Goal: Information Seeking & Learning: Learn about a topic

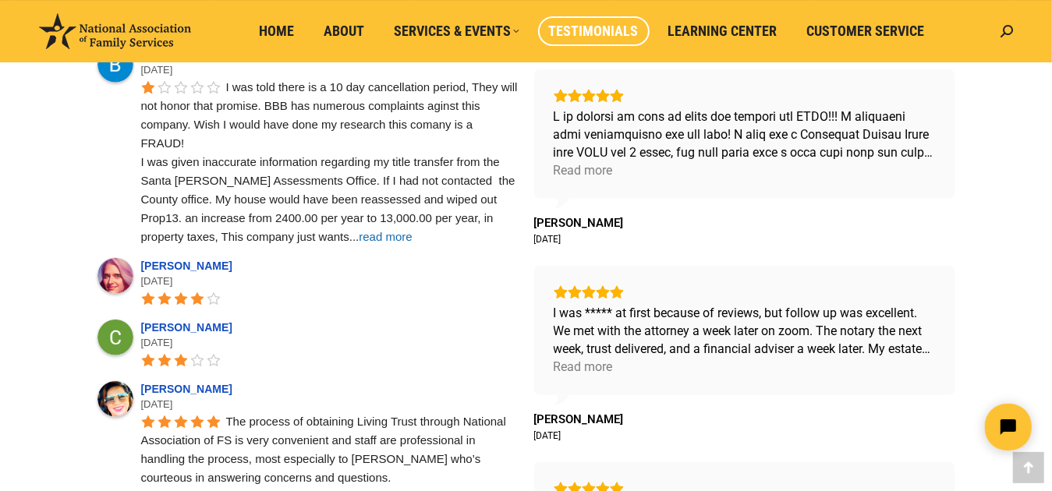
scroll to position [702, 0]
click at [359, 230] on span "read more" at bounding box center [385, 235] width 53 height 13
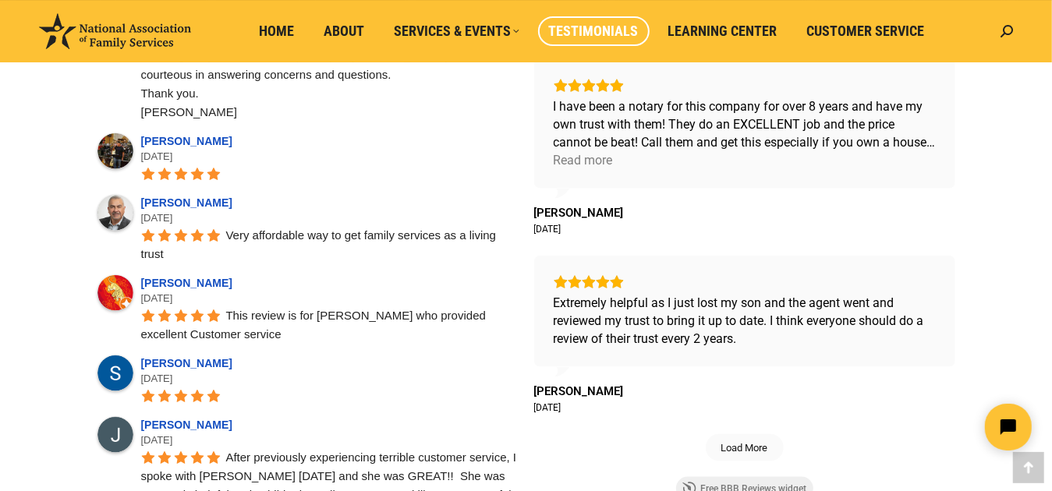
scroll to position [975, 0]
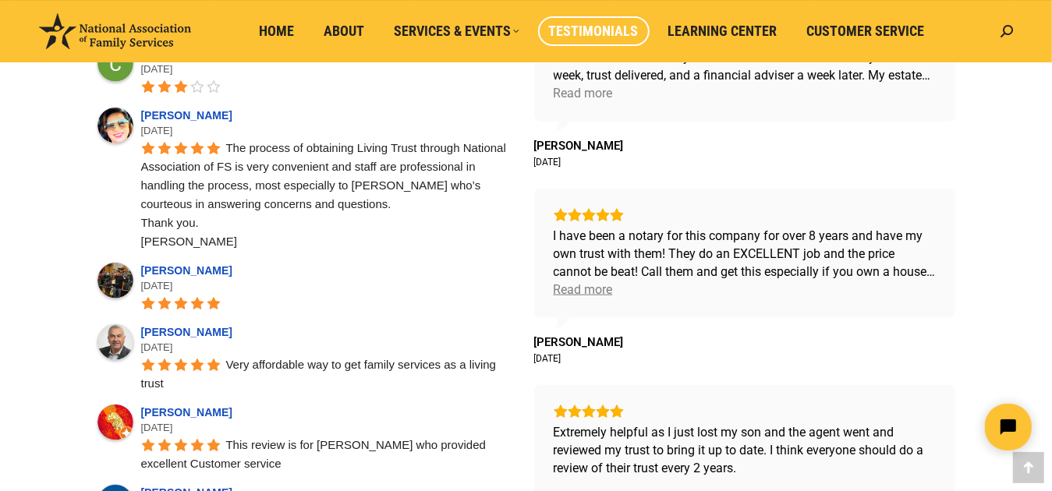
click at [594, 287] on div "Read more" at bounding box center [583, 290] width 59 height 18
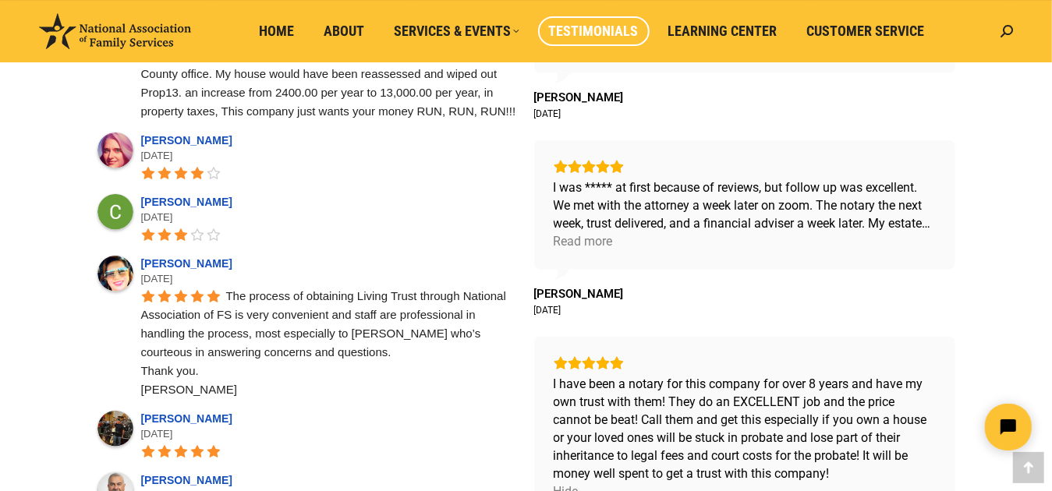
scroll to position [819, 0]
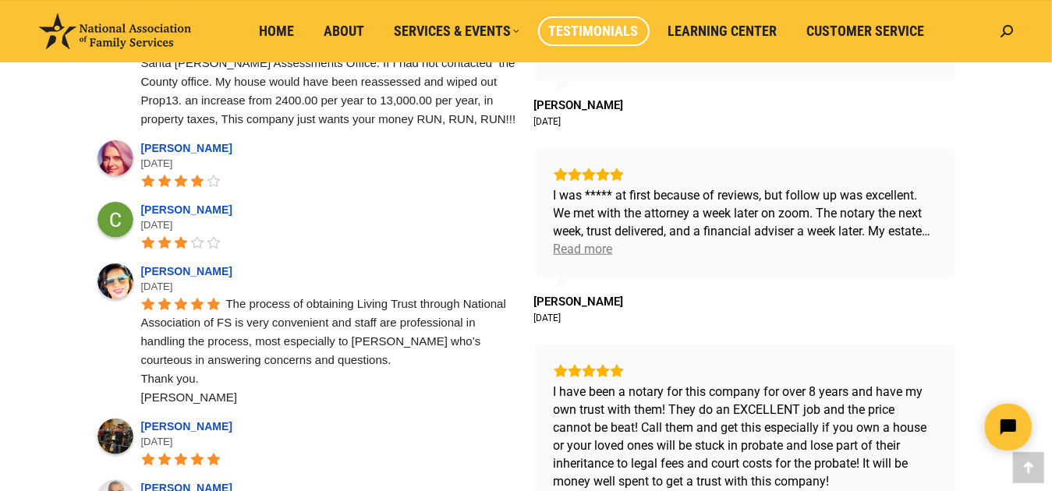
click at [586, 250] on div "Read more" at bounding box center [583, 249] width 59 height 18
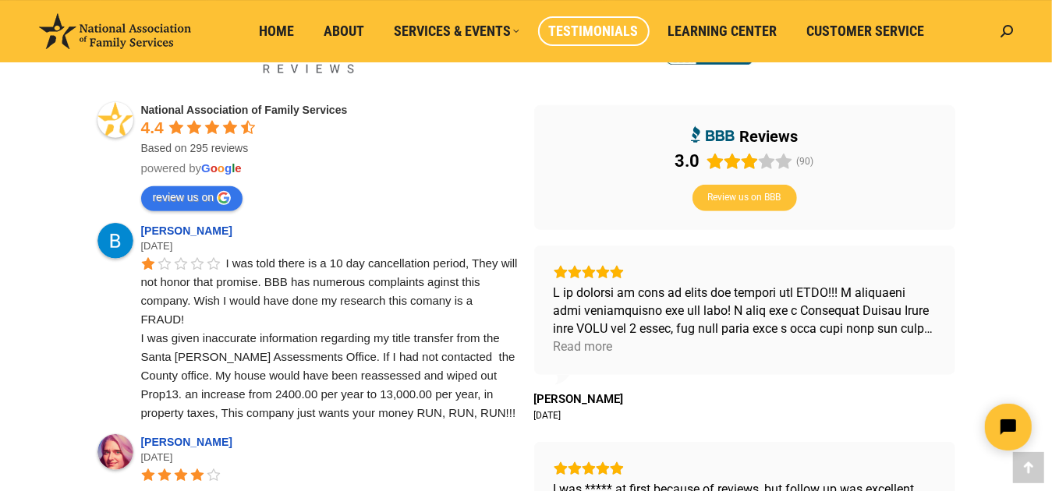
scroll to position [507, 0]
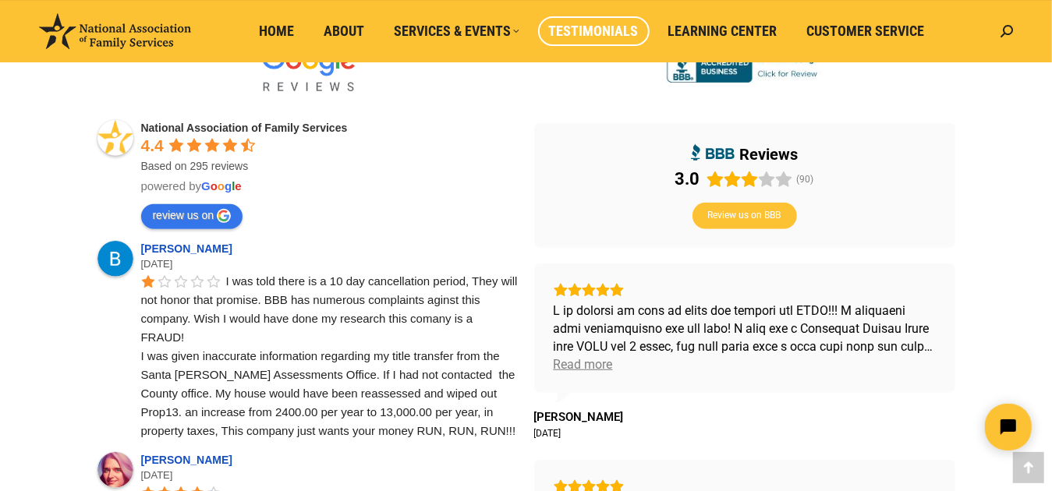
click at [598, 362] on div "Read more" at bounding box center [583, 365] width 59 height 18
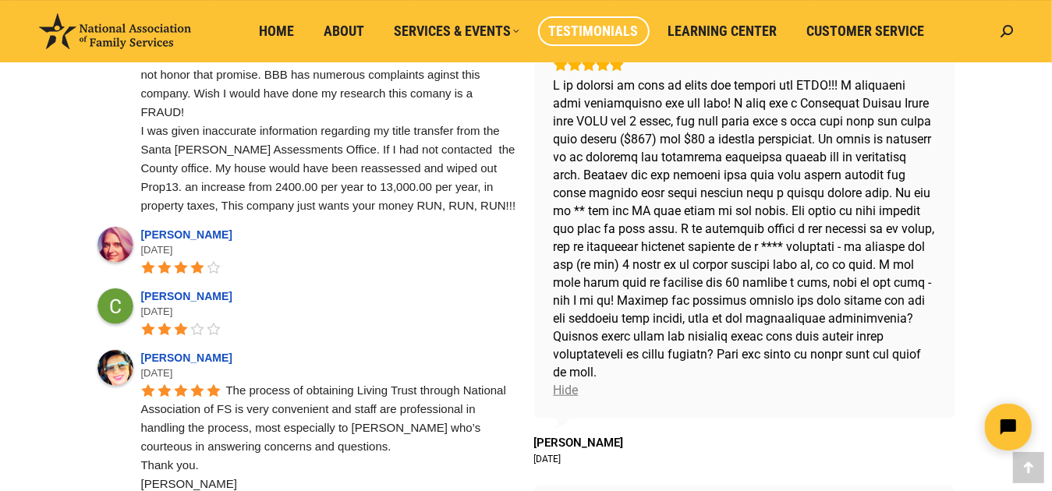
scroll to position [741, 0]
